Goal: Information Seeking & Learning: Learn about a topic

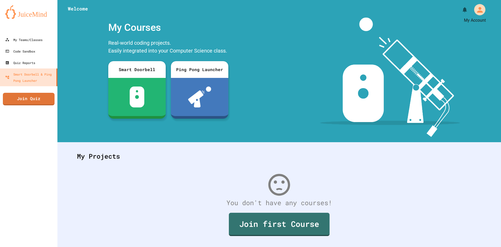
click at [473, 12] on button "My Account" at bounding box center [480, 9] width 14 height 14
click at [347, 246] on div at bounding box center [250, 247] width 501 height 0
click at [33, 39] on div "My Teams/Classes" at bounding box center [23, 40] width 38 height 7
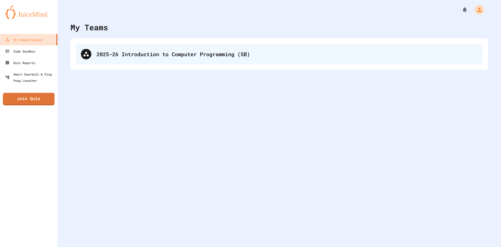
click at [96, 47] on div "2025-26 Introduction to Computer Programming (5B)" at bounding box center [279, 54] width 407 height 21
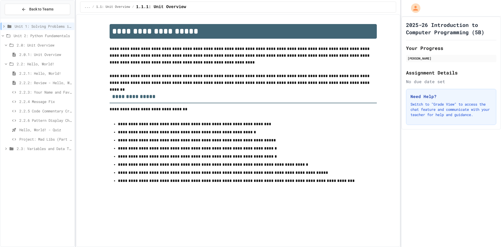
click at [15, 146] on div "2.3: Variables and Data Types" at bounding box center [38, 149] width 74 height 8
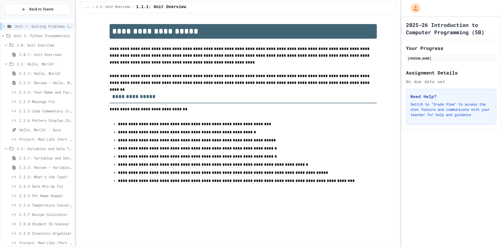
scroll to position [6, 0]
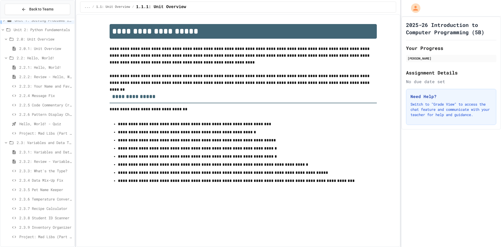
click at [48, 131] on span "Project: Mad Libs (Part 1)" at bounding box center [45, 132] width 53 height 5
